Goal: Check status: Check status

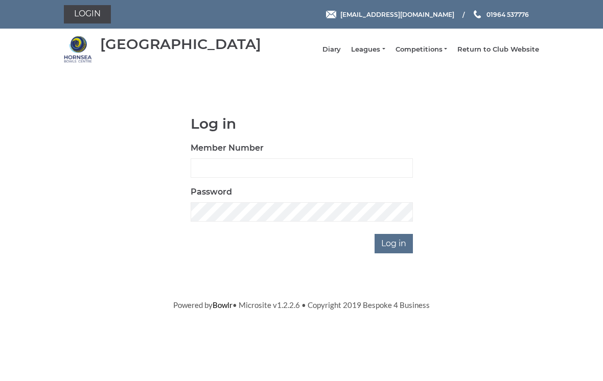
scroll to position [77, 0]
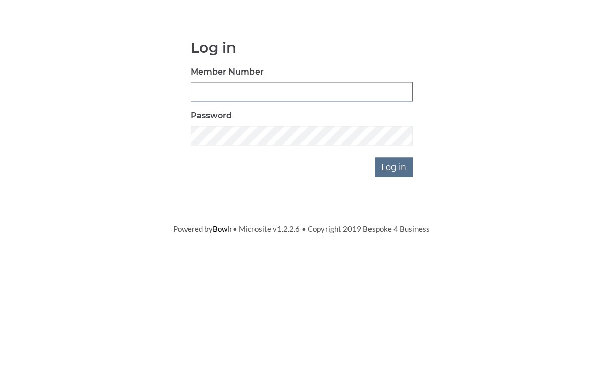
type input "0196"
click at [395, 234] on input "Log in" at bounding box center [394, 243] width 38 height 19
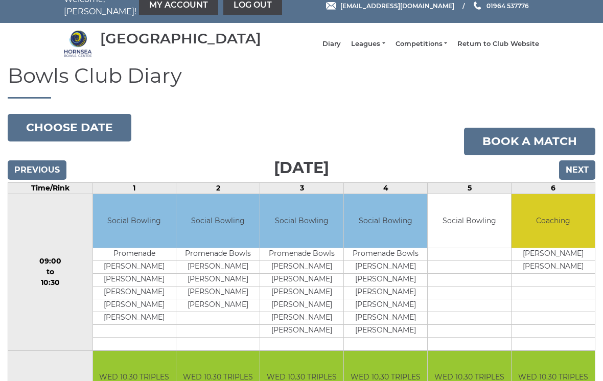
scroll to position [12, 0]
click at [380, 49] on link "Leagues" at bounding box center [368, 43] width 34 height 9
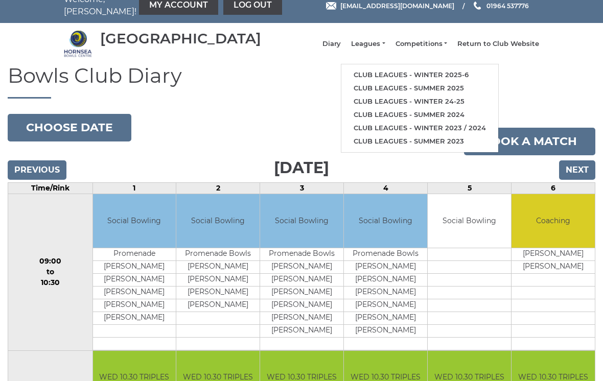
click at [410, 80] on link "Club leagues - Winter 2025-6" at bounding box center [420, 75] width 157 height 13
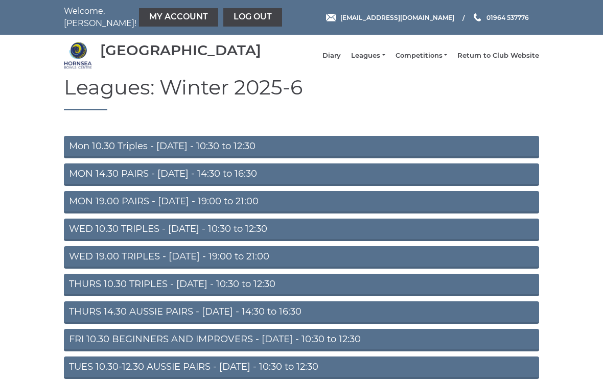
click at [220, 151] on link "Mon 10.30 Triples - Monday - 10:30 to 12:30" at bounding box center [301, 147] width 475 height 22
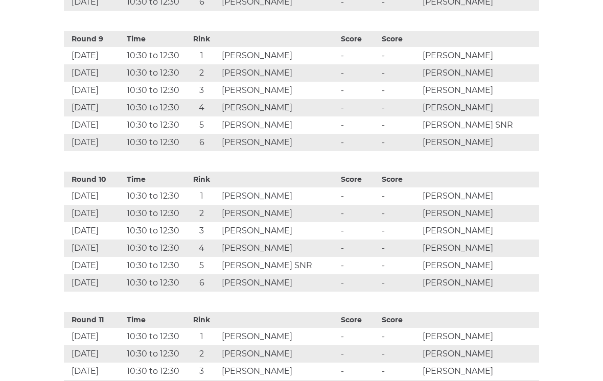
scroll to position [1667, 0]
